Goal: Information Seeking & Learning: Learn about a topic

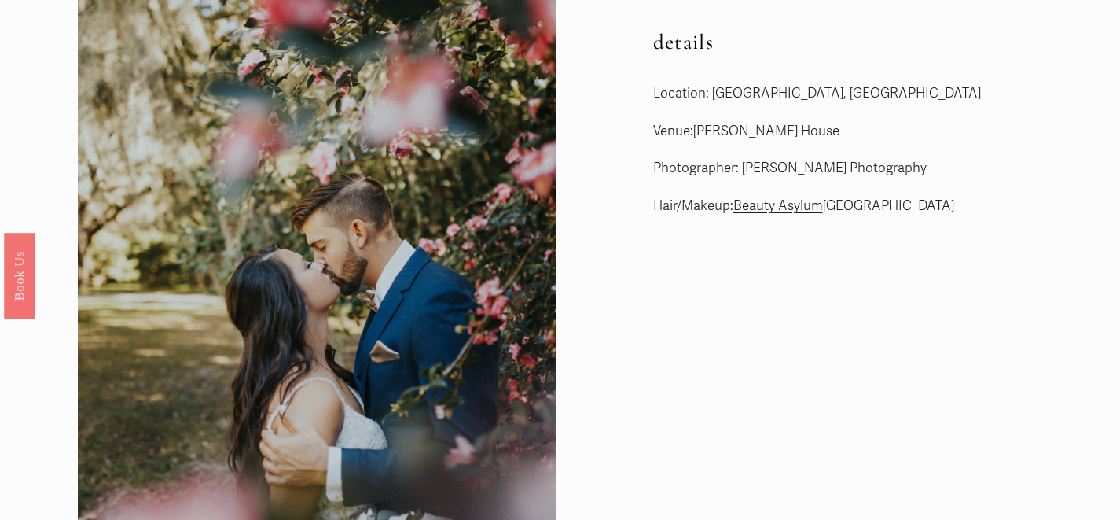
scroll to position [25, 0]
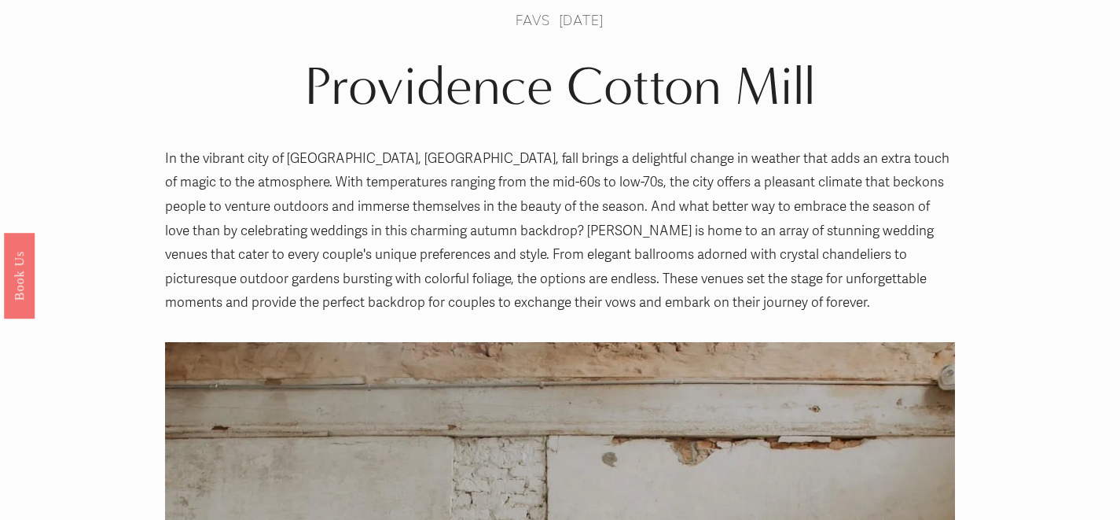
scroll to position [18, 0]
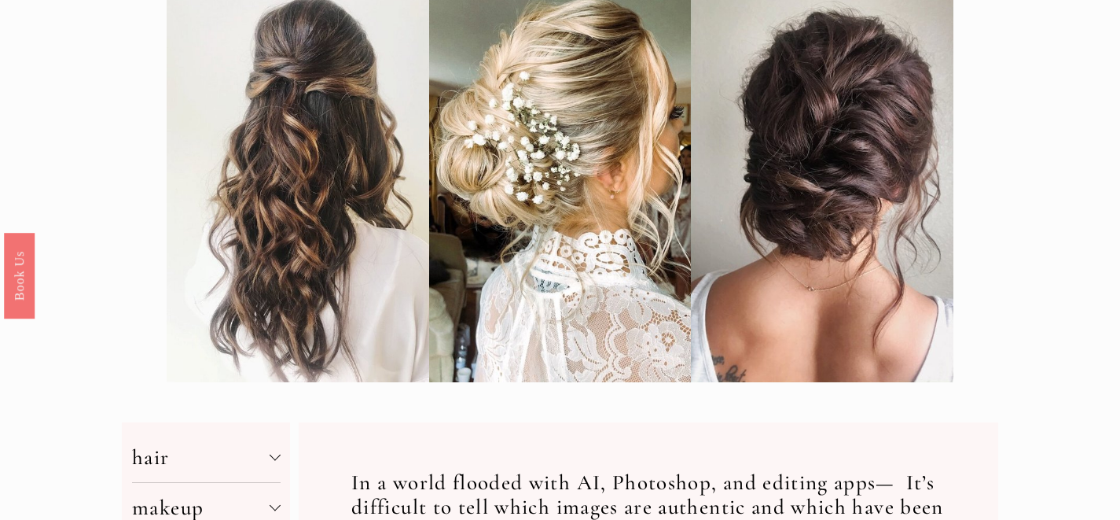
scroll to position [64, 0]
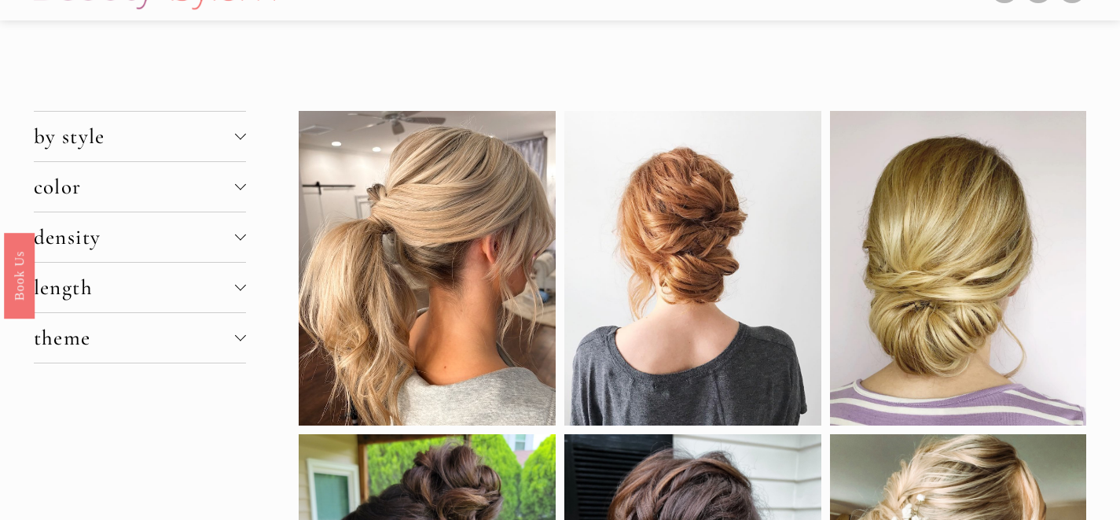
scroll to position [13, 0]
